Goal: Task Accomplishment & Management: Complete application form

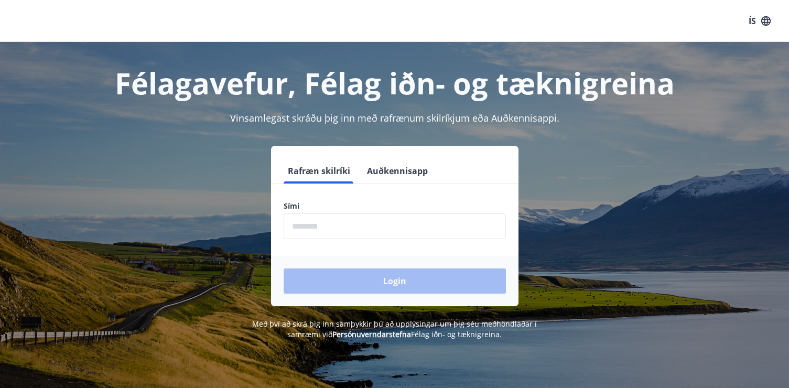
click at [334, 225] on input "phone" at bounding box center [395, 226] width 222 height 26
type input "********"
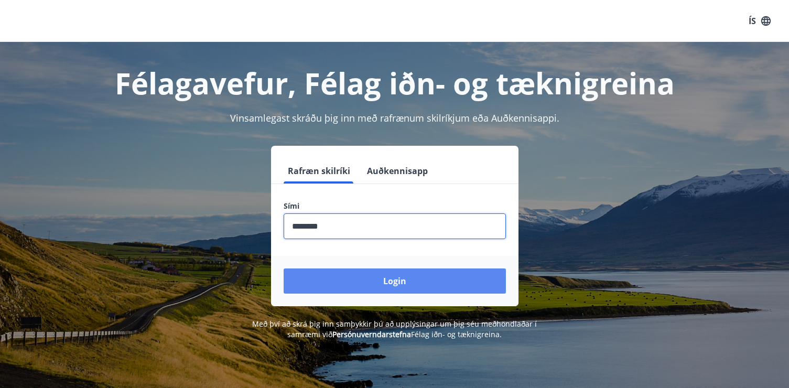
click at [365, 284] on button "Login" at bounding box center [395, 280] width 222 height 25
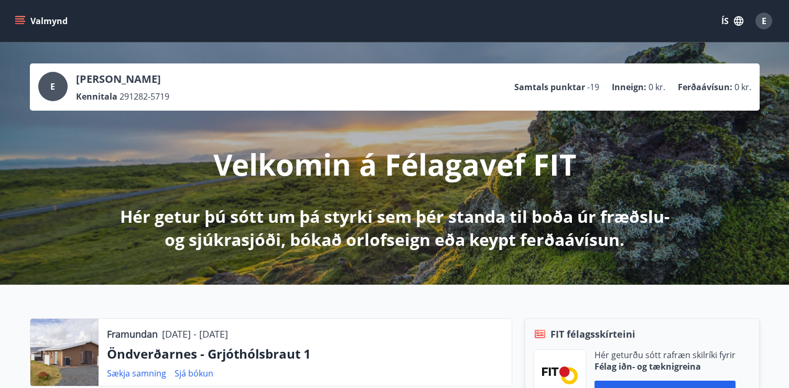
click at [22, 15] on button "Valmynd" at bounding box center [42, 21] width 59 height 19
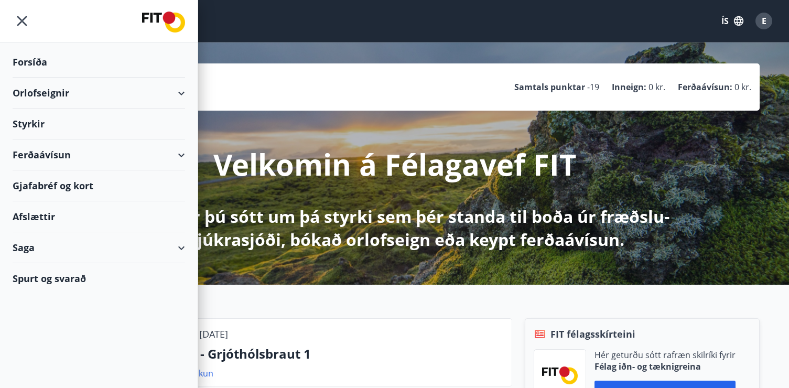
click at [38, 125] on div "Styrkir" at bounding box center [99, 123] width 172 height 31
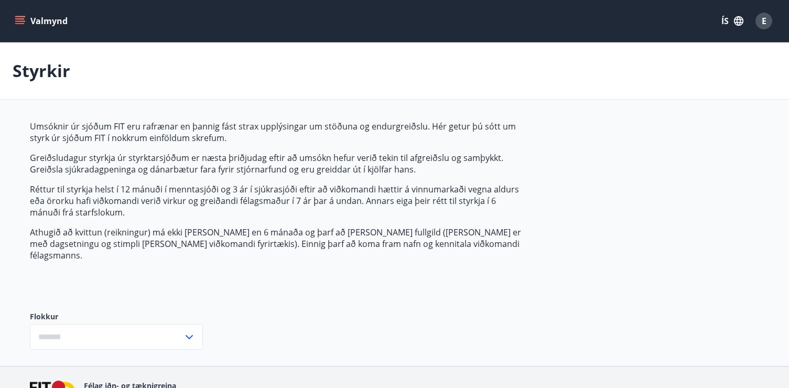
type input "***"
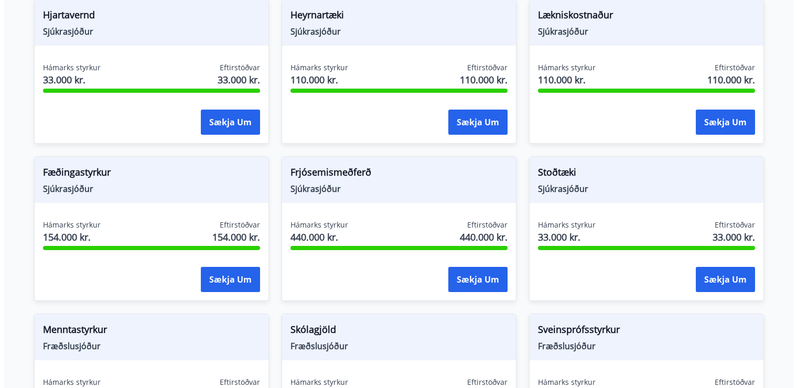
scroll to position [786, 0]
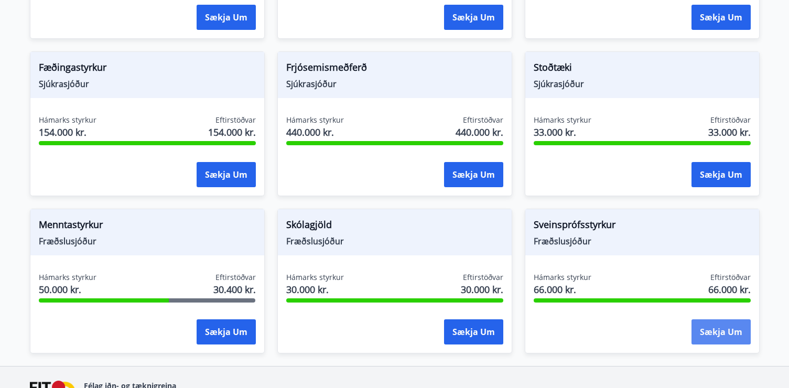
click at [722, 320] on button "Sækja um" at bounding box center [720, 331] width 59 height 25
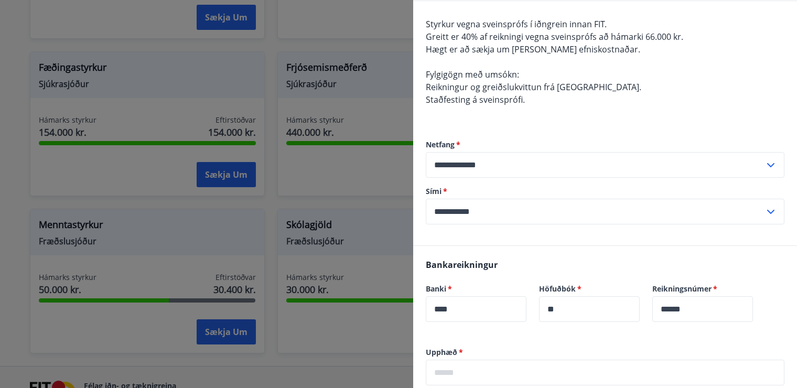
scroll to position [262, 0]
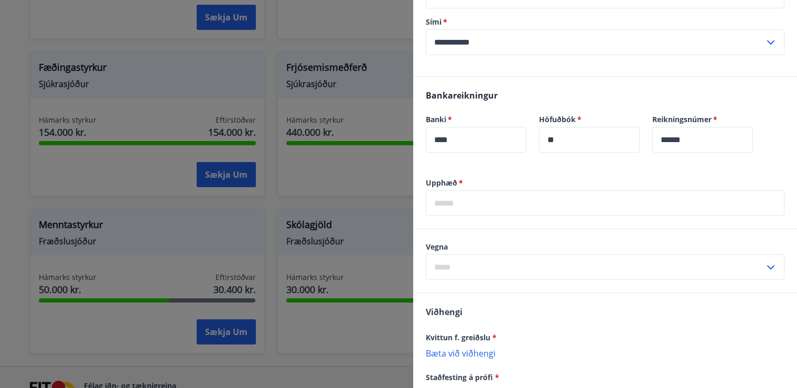
click at [508, 199] on input "text" at bounding box center [605, 203] width 359 height 26
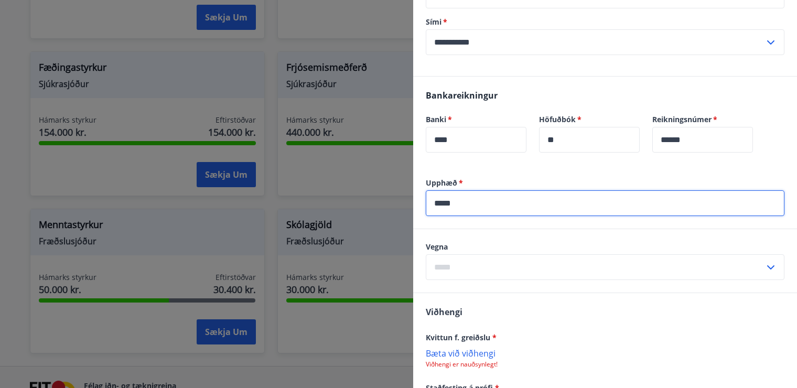
type input "*****"
click at [576, 263] on input "text" at bounding box center [595, 267] width 339 height 26
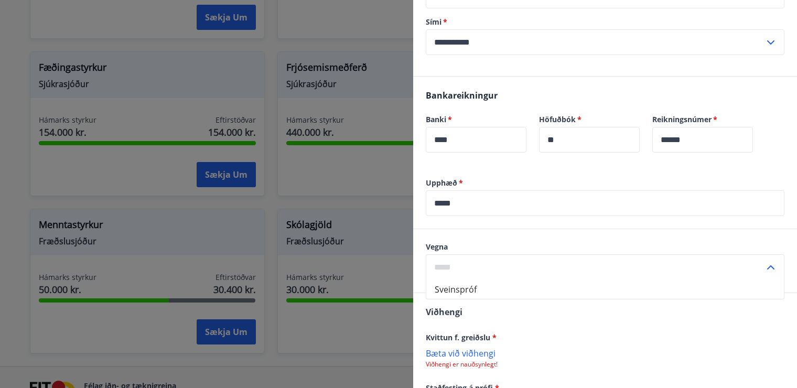
click at [526, 287] on li "Sveinspróf" at bounding box center [604, 289] width 357 height 19
type input "**********"
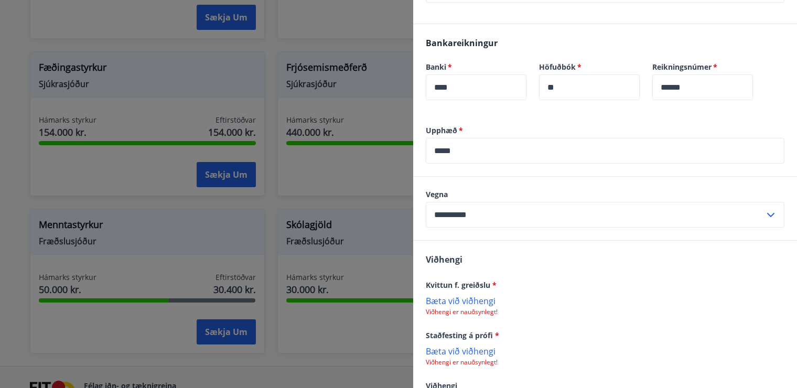
scroll to position [367, 0]
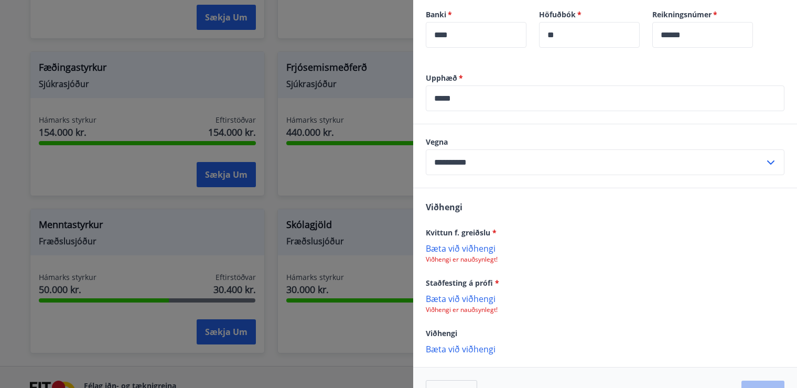
click at [455, 250] on p "Bæta við viðhengi" at bounding box center [605, 248] width 359 height 10
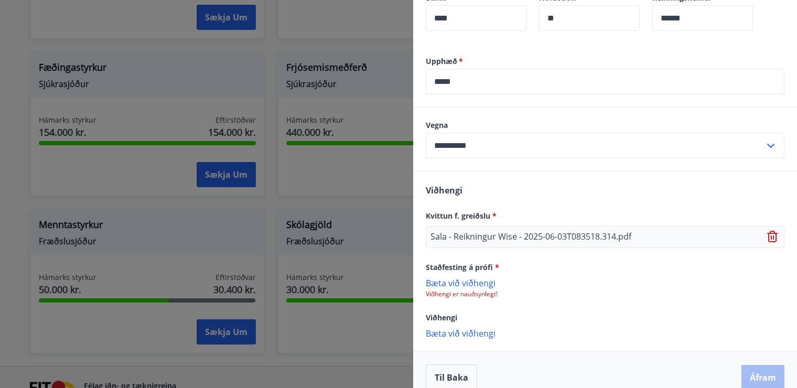
scroll to position [399, 0]
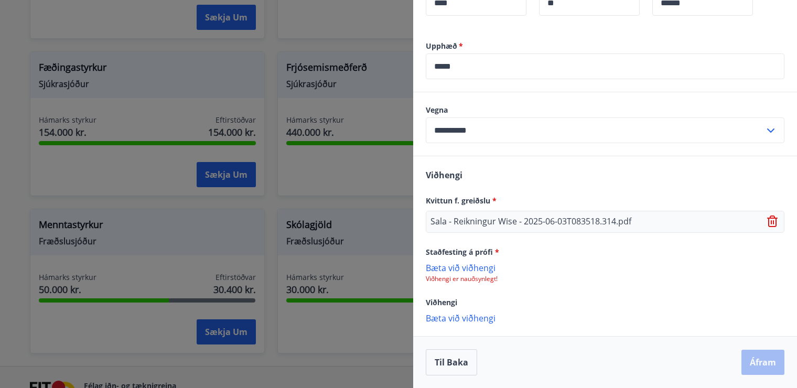
click at [469, 267] on p "Bæta við viðhengi" at bounding box center [605, 267] width 359 height 10
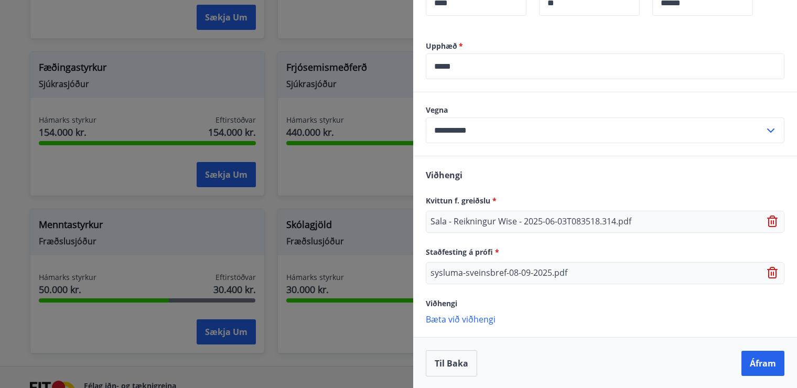
scroll to position [400, 0]
click at [756, 361] on button "Áfram" at bounding box center [762, 362] width 43 height 25
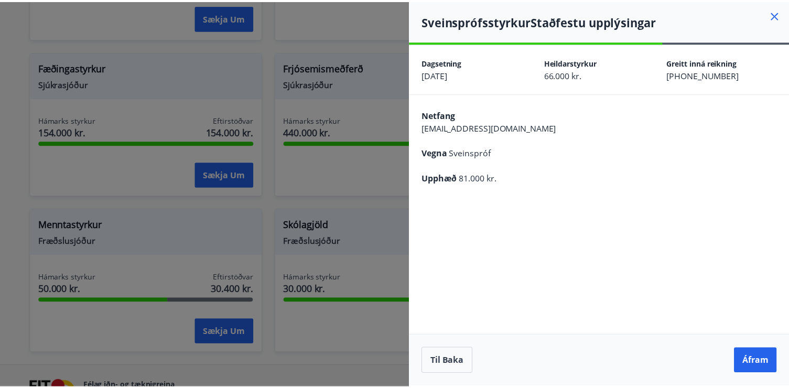
scroll to position [0, 0]
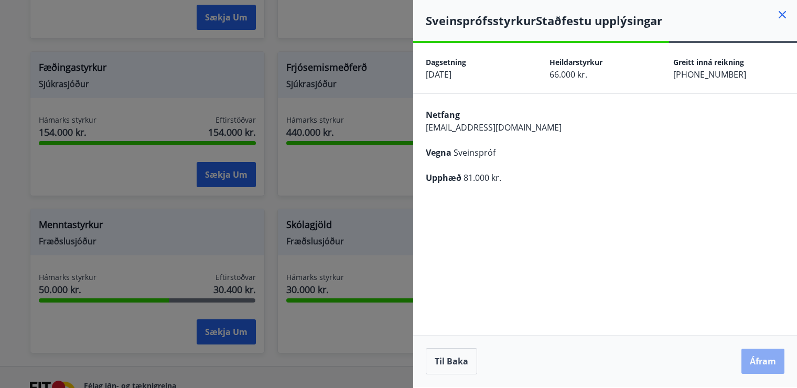
click at [759, 359] on button "Áfram" at bounding box center [762, 361] width 43 height 25
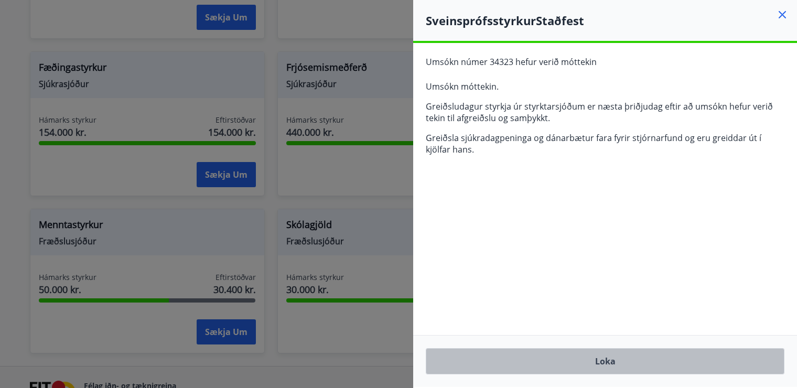
click at [608, 362] on button "Loka" at bounding box center [605, 361] width 359 height 26
